Goal: Find specific page/section: Find specific page/section

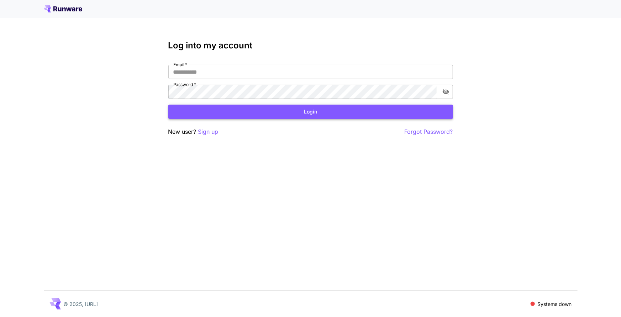
type input "**********"
drag, startPoint x: 288, startPoint y: 117, endPoint x: 276, endPoint y: 114, distance: 12.8
click at [288, 117] on button "Login" at bounding box center [310, 112] width 285 height 15
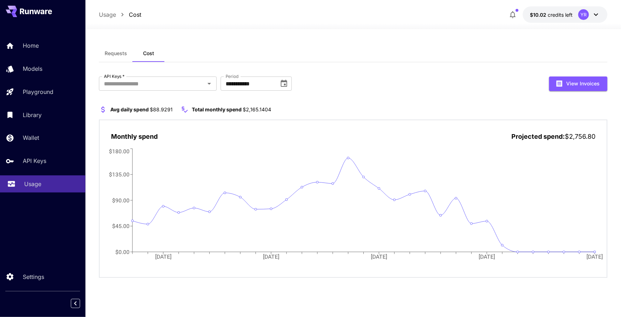
click at [8, 176] on link "Usage" at bounding box center [42, 183] width 85 height 17
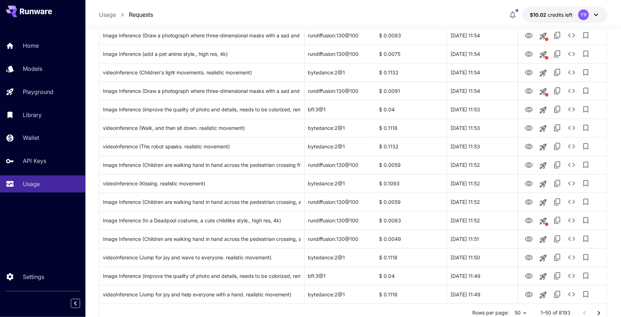
scroll to position [788, 0]
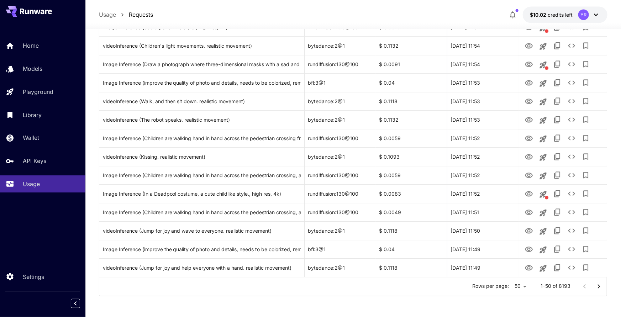
click at [599, 284] on icon "Go to next page" at bounding box center [599, 286] width 9 height 9
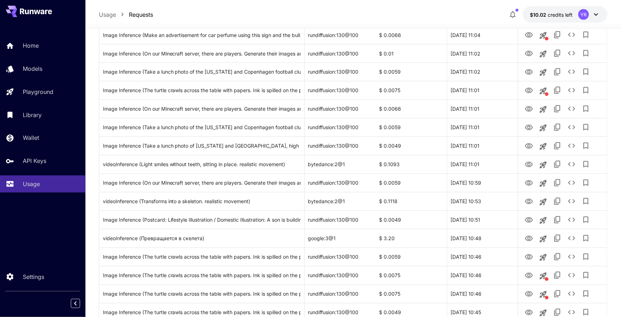
scroll to position [610, 0]
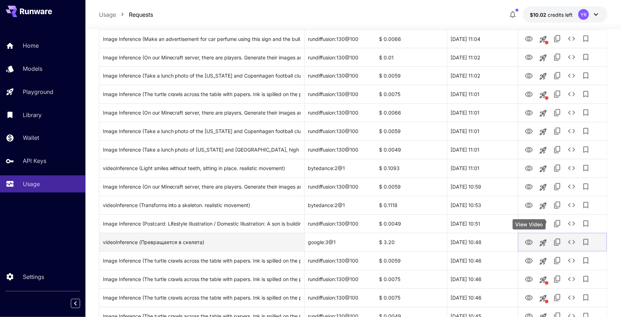
click at [529, 242] on icon "View Video" at bounding box center [529, 242] width 9 height 9
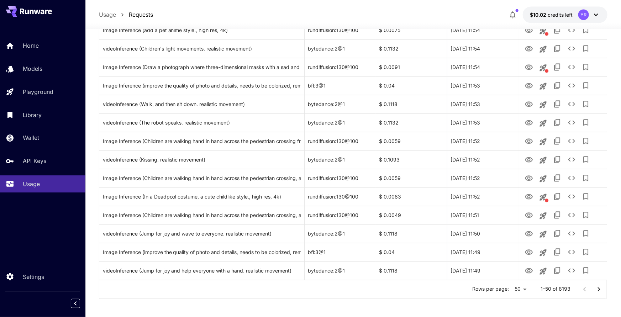
scroll to position [788, 0]
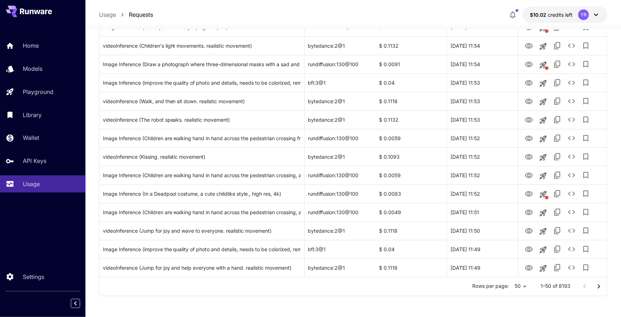
click at [599, 289] on icon "Go to next page" at bounding box center [599, 286] width 9 height 9
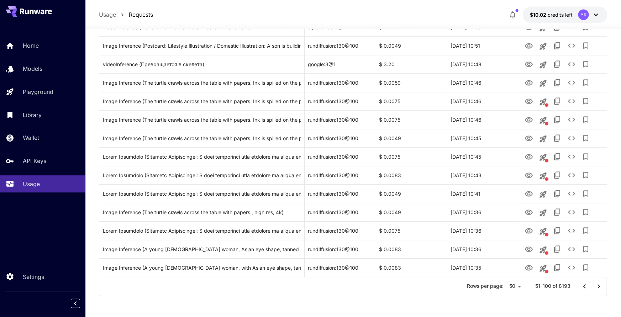
drag, startPoint x: 601, startPoint y: 288, endPoint x: 607, endPoint y: 236, distance: 52.3
click at [601, 288] on icon "Go to next page" at bounding box center [599, 286] width 9 height 9
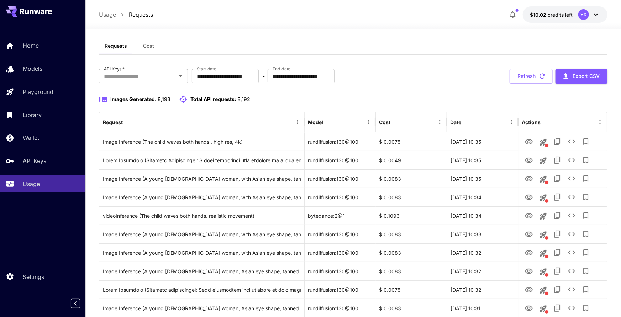
scroll to position [0, 0]
